Goal: Task Accomplishment & Management: Use online tool/utility

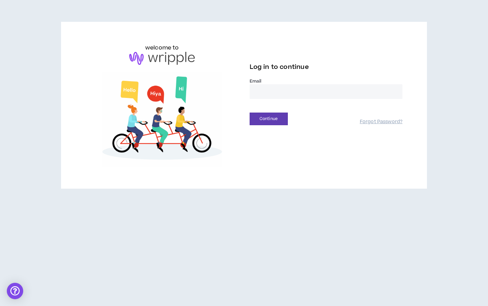
type input "**********"
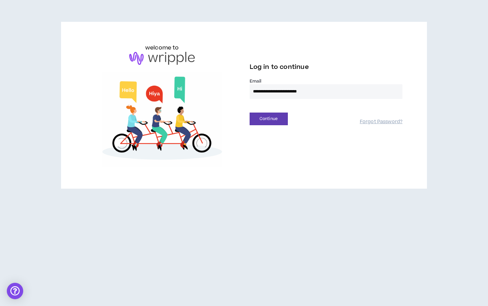
click at [268, 119] on button "Continue" at bounding box center [268, 118] width 38 height 13
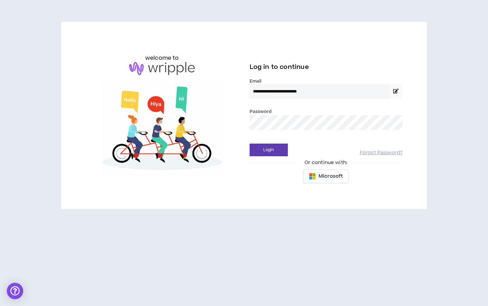
click at [281, 184] on div "**********" at bounding box center [326, 115] width 164 height 143
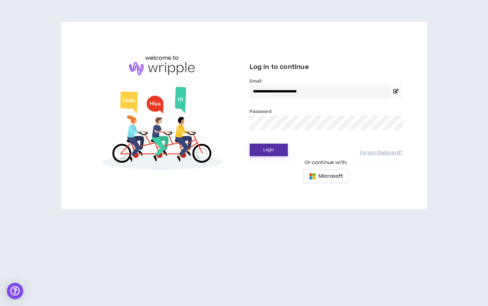
click at [273, 146] on button "Login" at bounding box center [268, 149] width 38 height 13
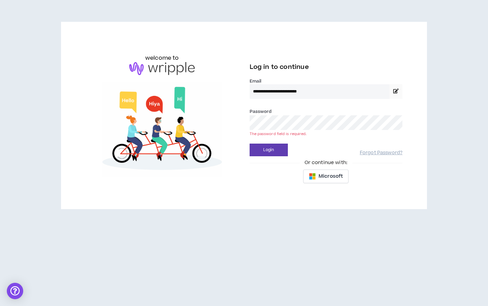
click at [268, 150] on button "Login" at bounding box center [268, 149] width 38 height 13
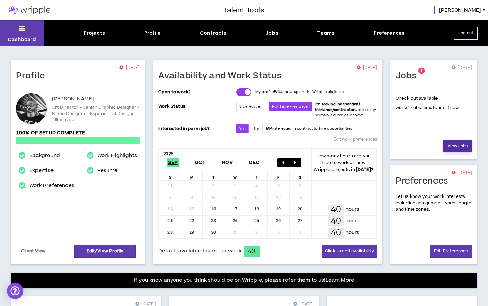
click at [451, 147] on link "View Jobs" at bounding box center [457, 146] width 29 height 13
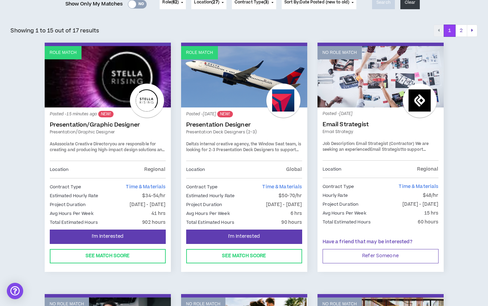
scroll to position [100, 0]
click at [152, 94] on div at bounding box center [147, 101] width 34 height 34
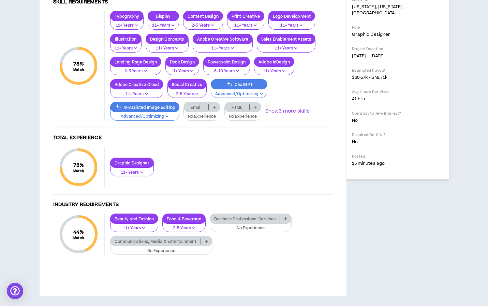
scroll to position [407, 0]
click at [286, 113] on button "Show 3 more skills" at bounding box center [287, 110] width 45 height 7
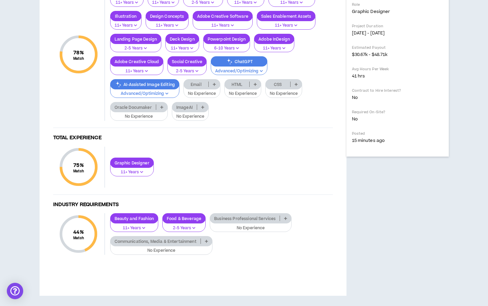
click at [382, 104] on div "Stella Rising Presentation/Graphic Designer Hide Details I'm Interested As Asso…" at bounding box center [397, 43] width 102 height 504
